Goal: Task Accomplishment & Management: Complete application form

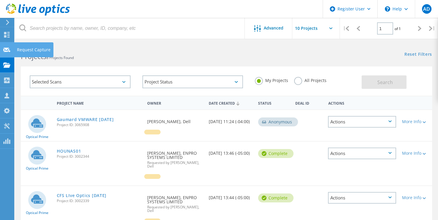
click at [7, 49] on icon at bounding box center [6, 50] width 7 height 6
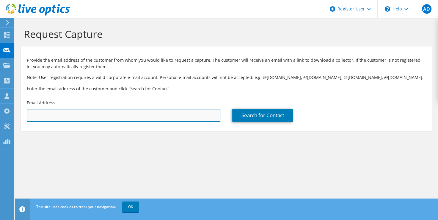
click at [37, 112] on input "text" at bounding box center [124, 115] width 194 height 13
paste input "[EMAIL_ADDRESS][DOMAIN_NAME]"
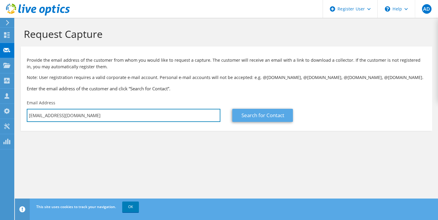
type input "[EMAIL_ADDRESS][DOMAIN_NAME]"
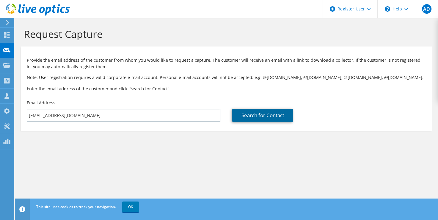
click at [265, 115] on link "Search for Contact" at bounding box center [262, 115] width 61 height 13
type input "Celsius Holdings"
type input "Grace"
type input "Clarke"
type input "United States"
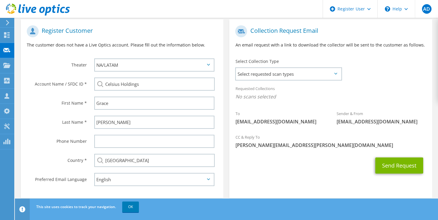
scroll to position [118, 0]
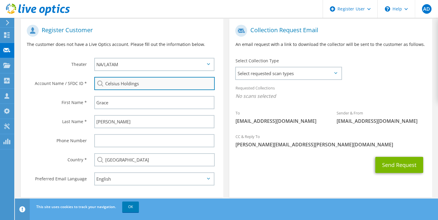
click at [153, 80] on input "Celsius Holdings" at bounding box center [154, 83] width 120 height 13
drag, startPoint x: 153, startPoint y: 81, endPoint x: 119, endPoint y: 81, distance: 33.3
click at [119, 81] on input "Celsius Holdings" at bounding box center [154, 83] width 120 height 13
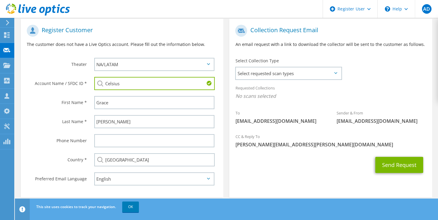
click at [157, 85] on input "Celsius" at bounding box center [154, 83] width 120 height 13
type input "C"
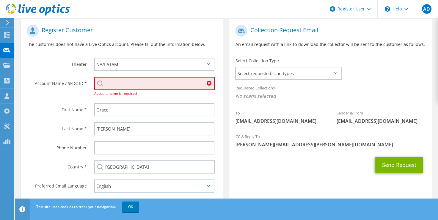
paste input "2734011370"
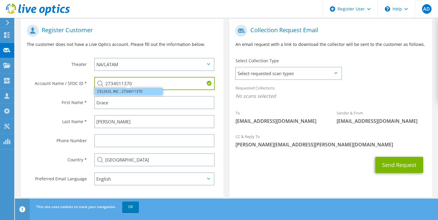
click at [135, 92] on li "CELSIUS, INC : 2734011370" at bounding box center [128, 91] width 68 height 7
type input "CELSIUS, INC : 2734011370"
click at [243, 164] on div "Send Request" at bounding box center [330, 164] width 203 height 22
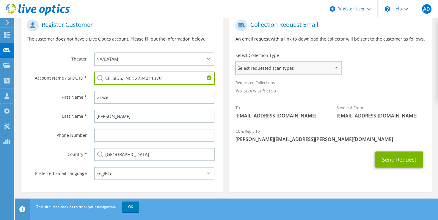
click at [297, 73] on span "Select requested scan types" at bounding box center [288, 68] width 105 height 12
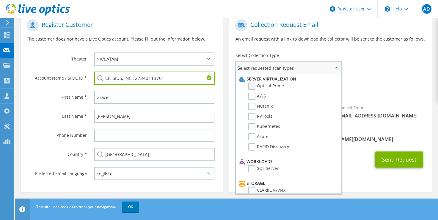
click at [280, 84] on label "Optical Prime" at bounding box center [266, 85] width 36 height 7
click at [0, 0] on input "Optical Prime" at bounding box center [0, 0] width 0 height 0
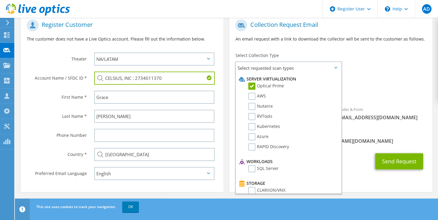
click at [371, 80] on div "Requested Collections No scans selected Optical Prime" at bounding box center [330, 88] width 203 height 24
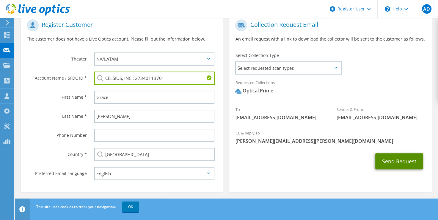
click at [391, 161] on button "Send Request" at bounding box center [399, 161] width 48 height 16
